Goal: Transaction & Acquisition: Purchase product/service

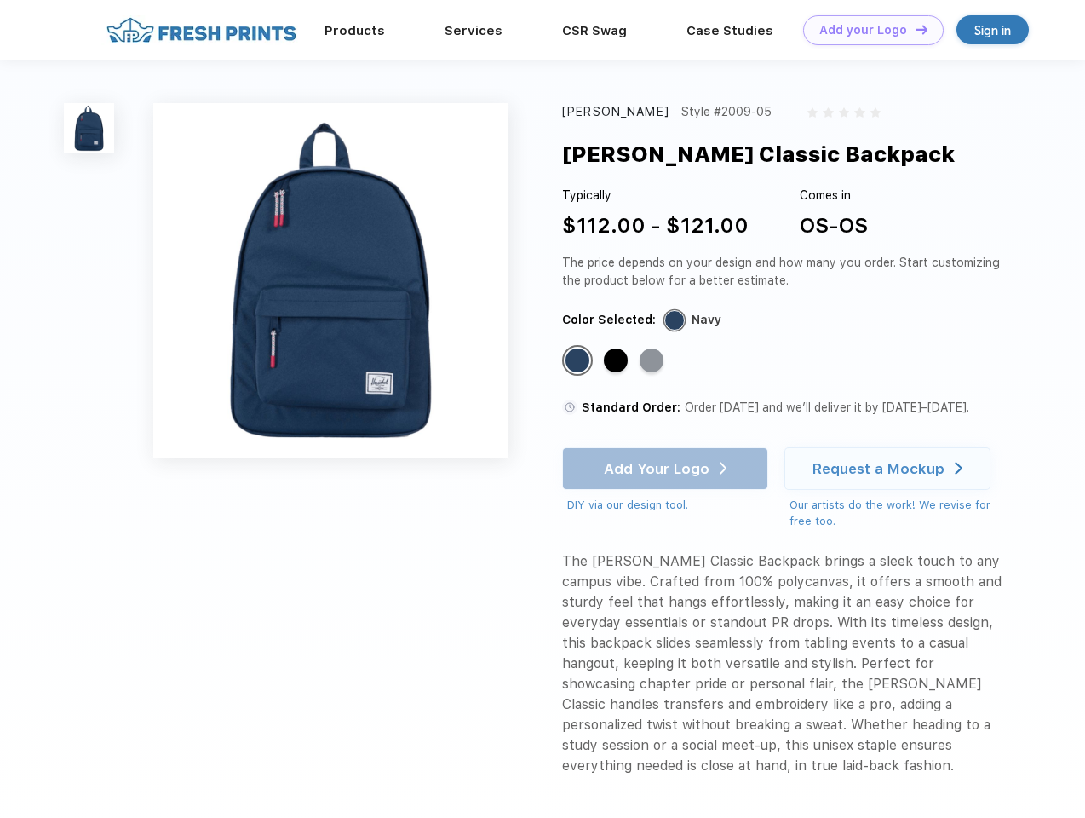
click at [867, 30] on link "Add your Logo Design Tool" at bounding box center [873, 30] width 141 height 30
click at [0, 0] on div "Design Tool" at bounding box center [0, 0] width 0 height 0
click at [914, 29] on link "Add your Logo Design Tool" at bounding box center [873, 30] width 141 height 30
click at [89, 128] on img at bounding box center [89, 128] width 50 height 50
click at [579, 361] on div "Standard Color" at bounding box center [578, 360] width 24 height 24
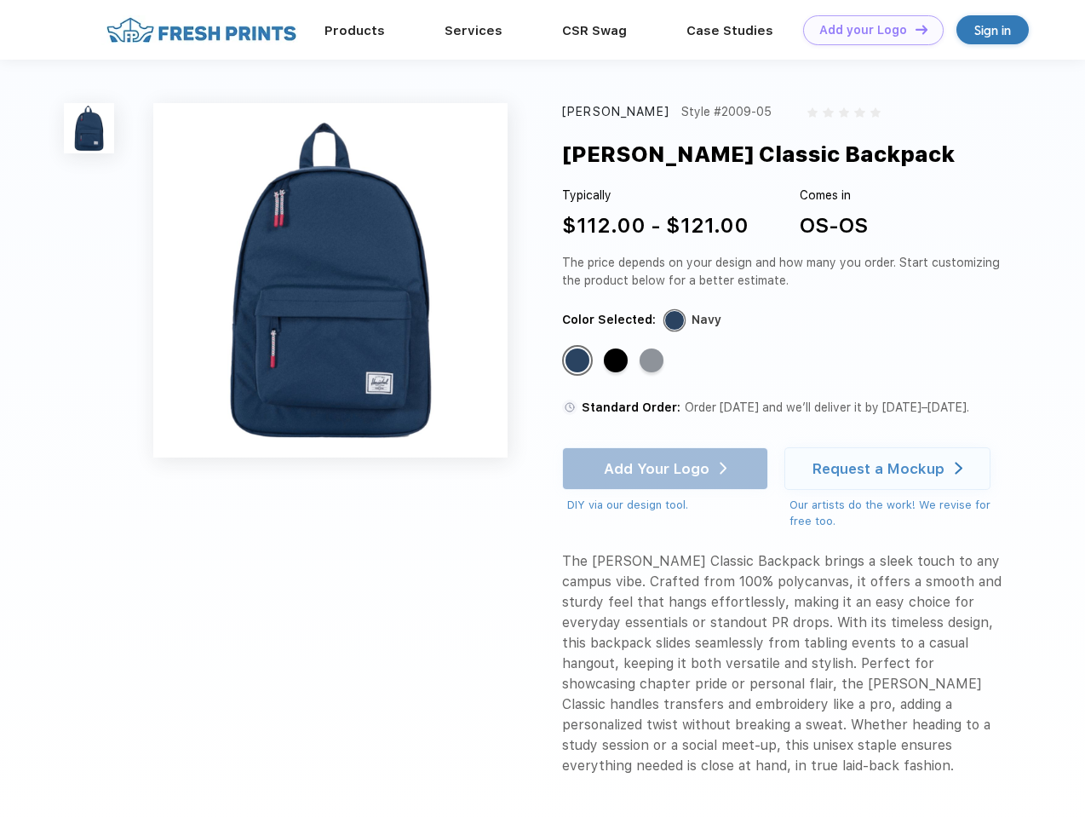
click at [618, 361] on div "Standard Color" at bounding box center [616, 360] width 24 height 24
click at [653, 361] on div "Standard Color" at bounding box center [652, 360] width 24 height 24
click at [667, 469] on div "Add Your Logo DIY via our design tool. Ah shoot! This product isn't up in our d…" at bounding box center [665, 480] width 206 height 66
click at [890, 469] on div "Request a Mockup" at bounding box center [879, 468] width 132 height 17
